Goal: Check status: Check status

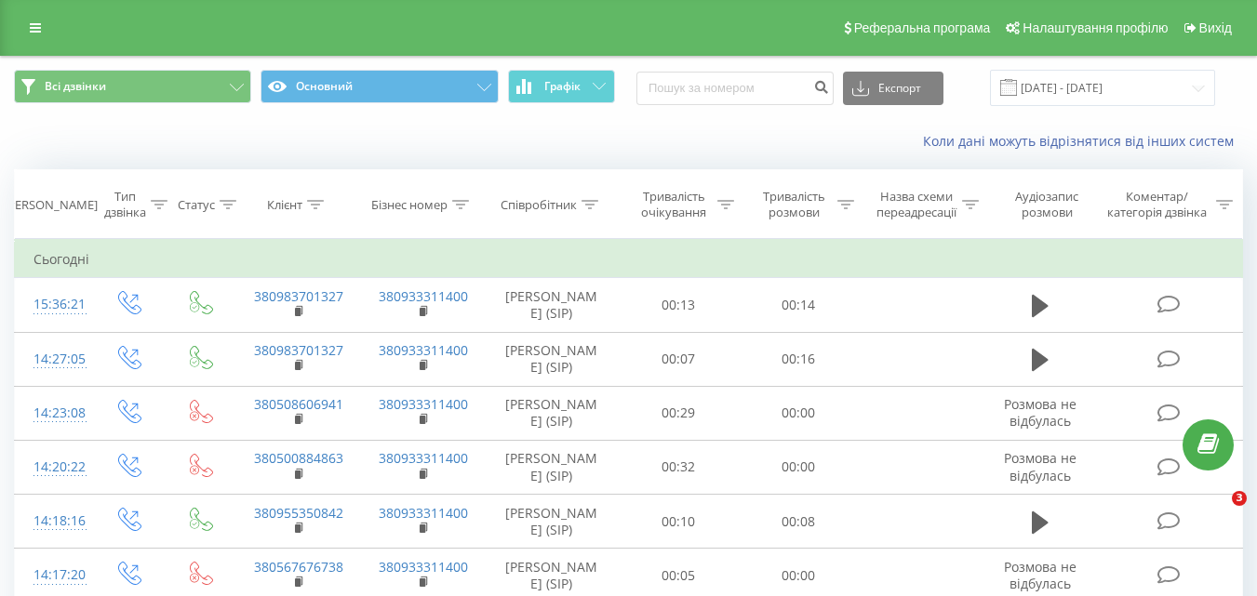
click at [1037, 300] on icon at bounding box center [1040, 306] width 17 height 22
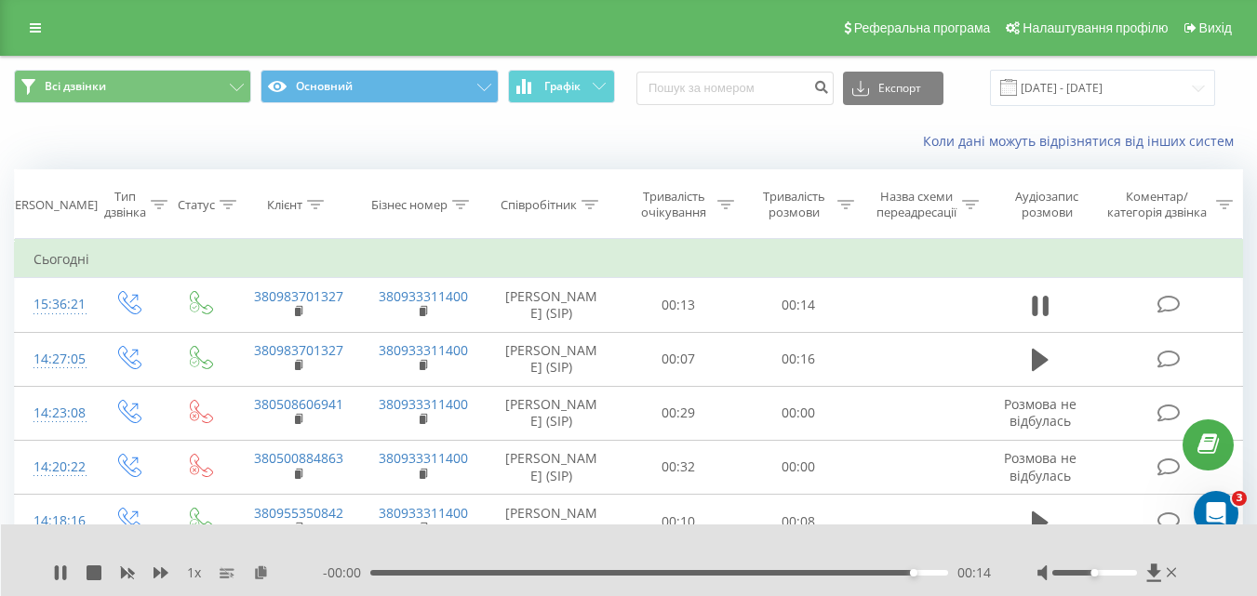
click at [770, 129] on div "Коли дані можуть відрізнятися вiд інших систем" at bounding box center [628, 141] width 1255 height 45
click at [575, 569] on div "- 00:00 00:15 00:15" at bounding box center [657, 573] width 668 height 19
click at [581, 569] on div "00:00 00:15 00:15" at bounding box center [657, 573] width 668 height 19
click at [53, 572] on icon at bounding box center [60, 573] width 15 height 15
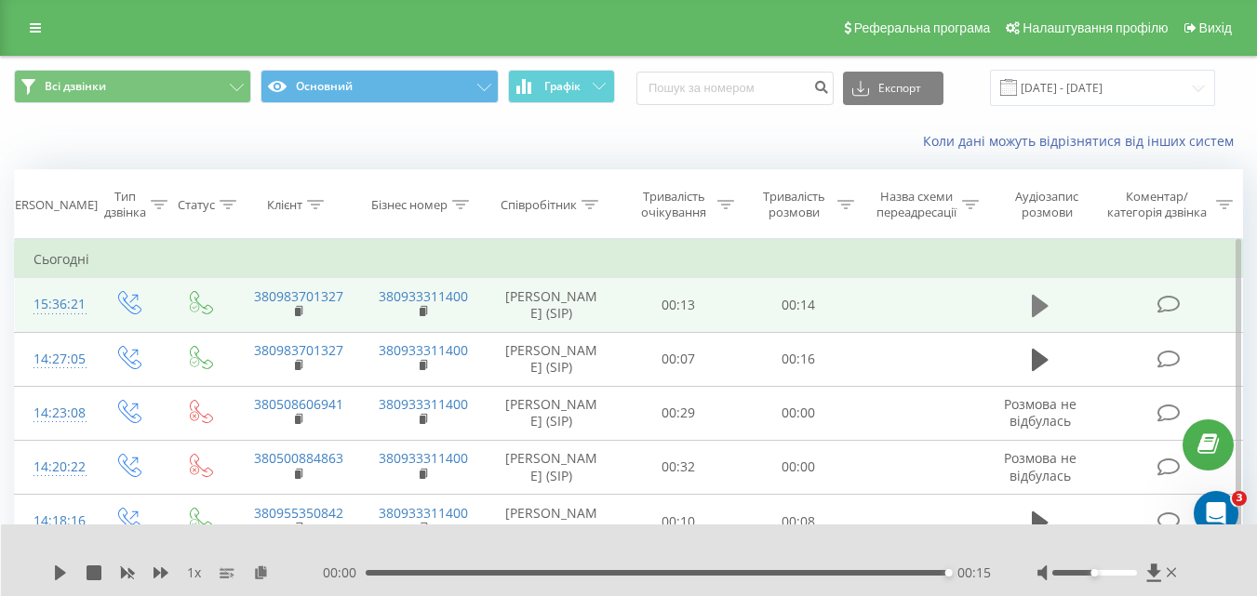
click at [1039, 308] on icon at bounding box center [1040, 306] width 17 height 22
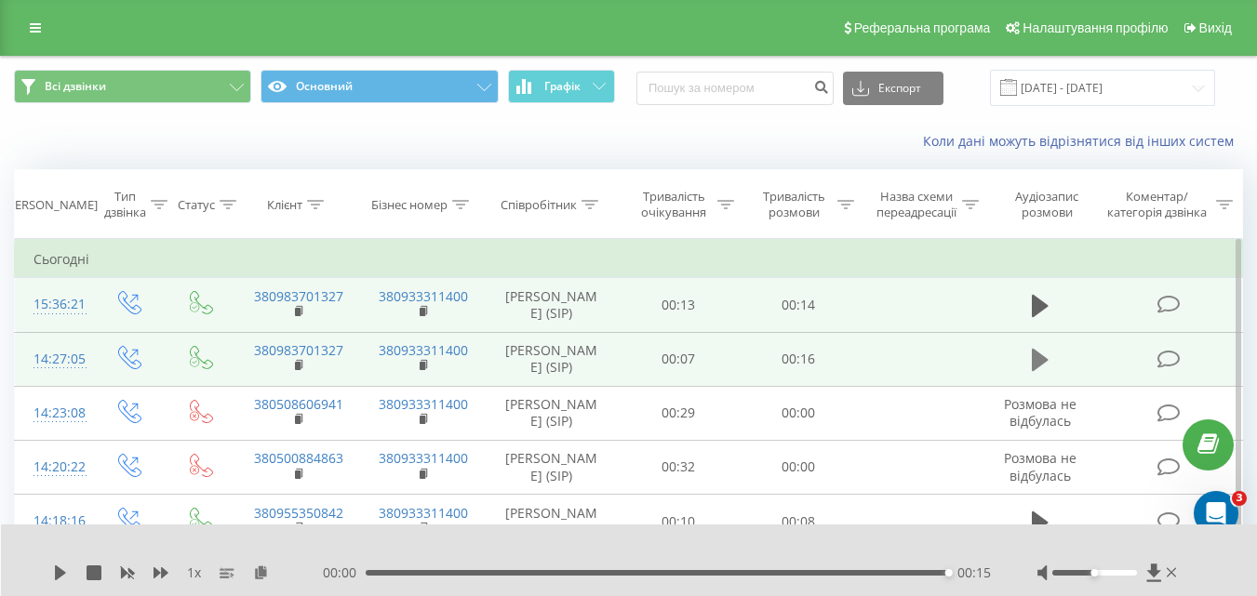
click at [1034, 359] on icon at bounding box center [1040, 360] width 17 height 22
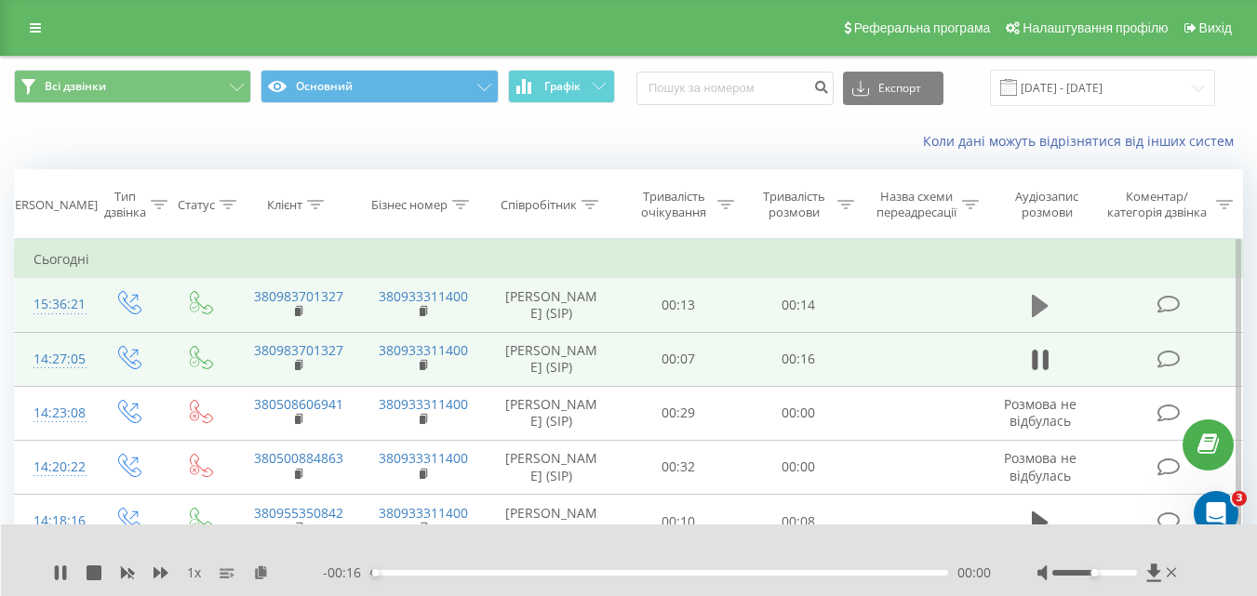
click at [1035, 308] on icon at bounding box center [1040, 306] width 17 height 22
click at [506, 573] on div "00:03" at bounding box center [659, 573] width 578 height 6
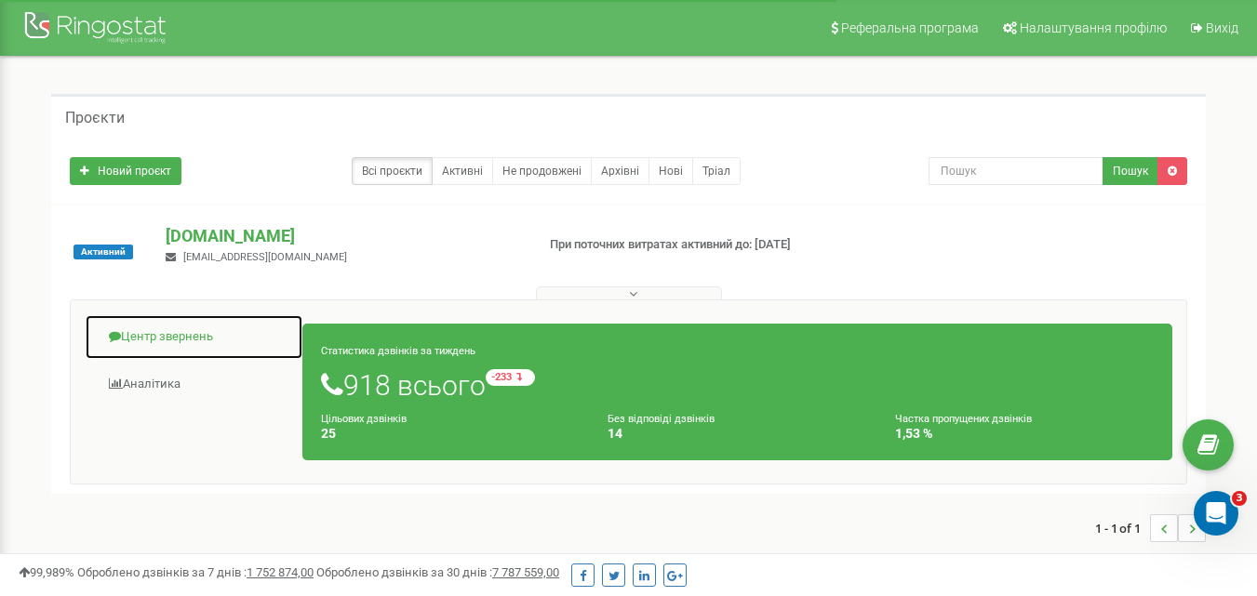
click at [205, 341] on link "Центр звернень" at bounding box center [194, 337] width 219 height 46
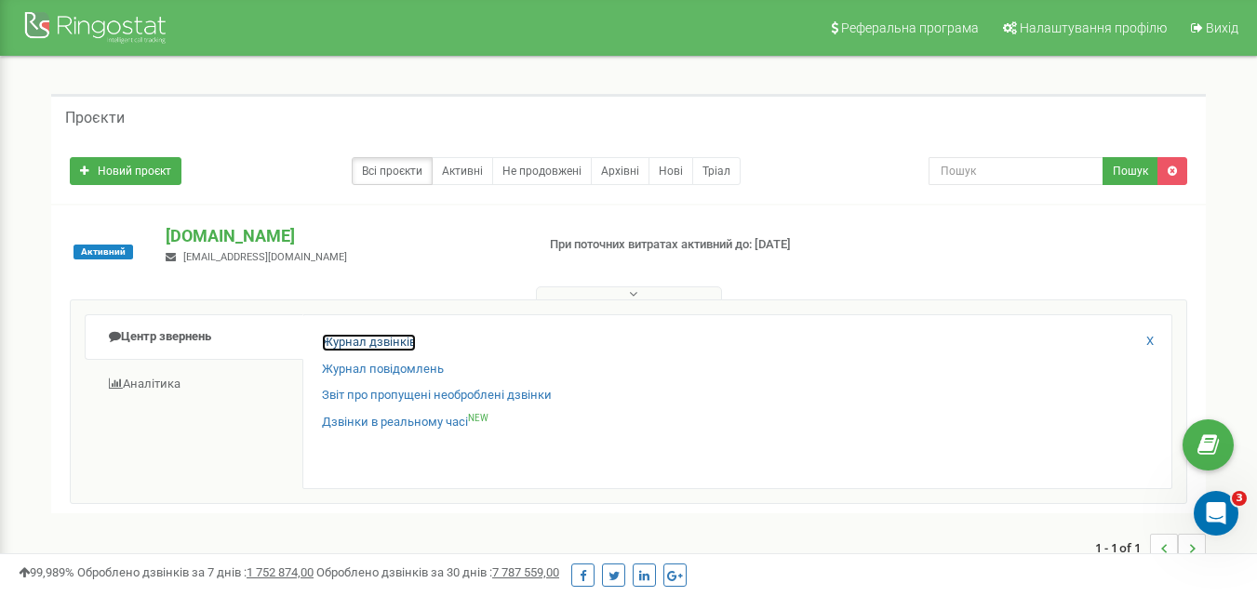
click at [388, 342] on link "Журнал дзвінків" at bounding box center [369, 343] width 94 height 18
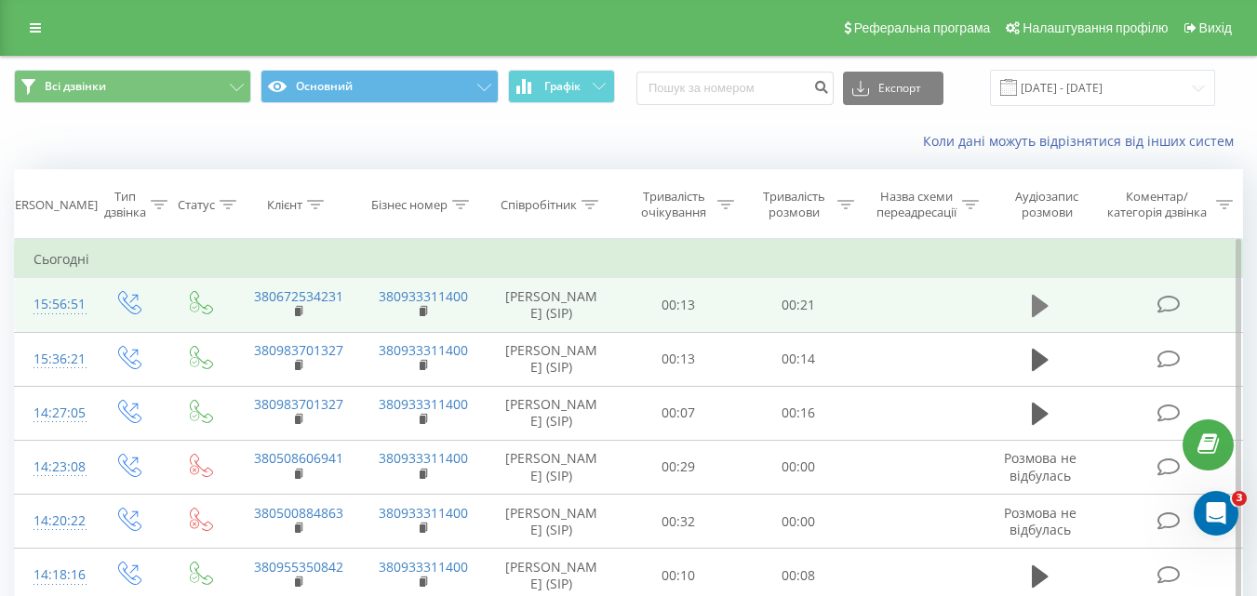
click at [1040, 312] on icon at bounding box center [1040, 306] width 17 height 22
